Goal: Task Accomplishment & Management: Use online tool/utility

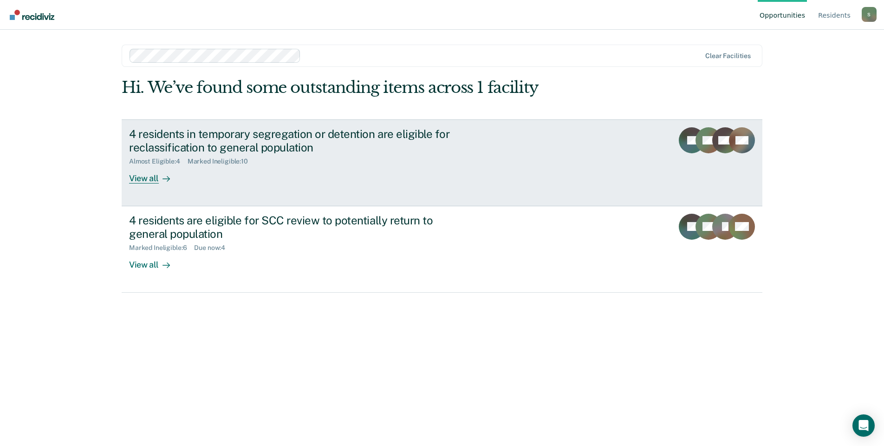
click at [153, 180] on div "View all" at bounding box center [155, 174] width 52 height 18
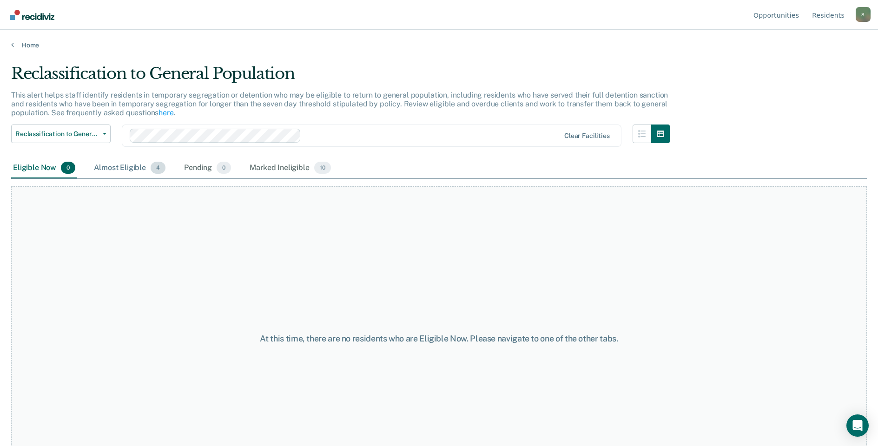
click at [159, 171] on span "4" at bounding box center [158, 168] width 15 height 12
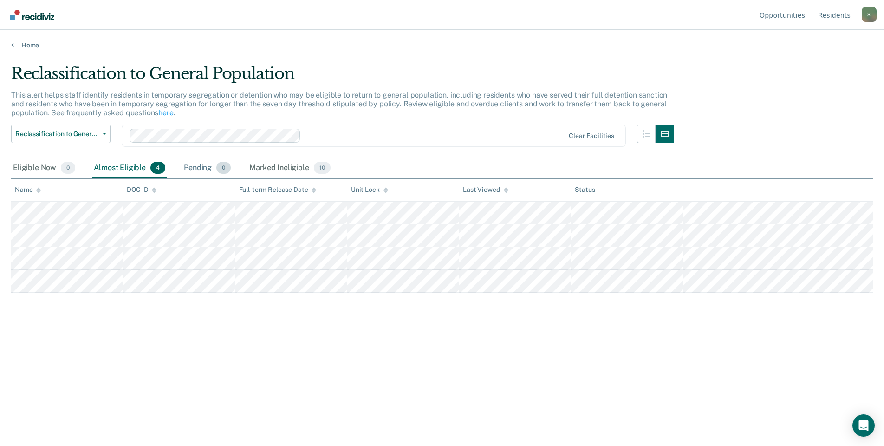
click at [219, 171] on span "0" at bounding box center [223, 168] width 14 height 12
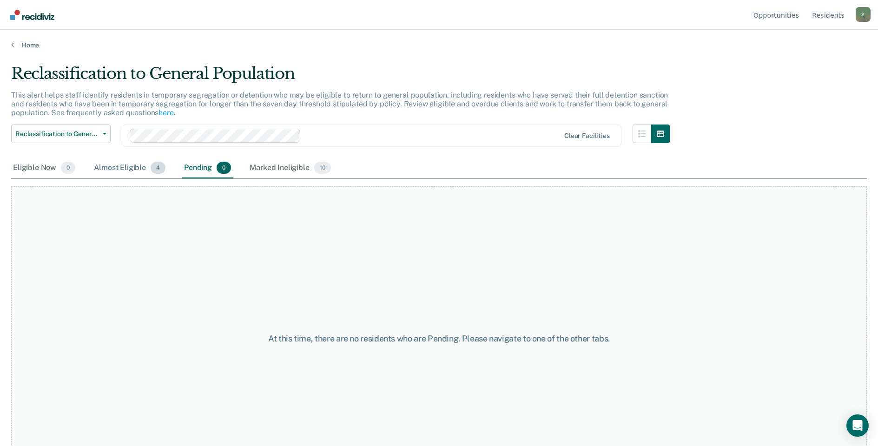
click at [152, 164] on span "4" at bounding box center [158, 168] width 15 height 12
